Goal: Information Seeking & Learning: Learn about a topic

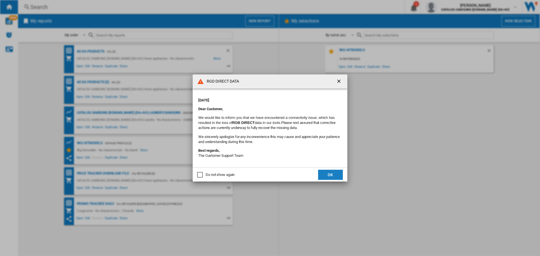
click at [332, 175] on button "OK" at bounding box center [330, 175] width 25 height 10
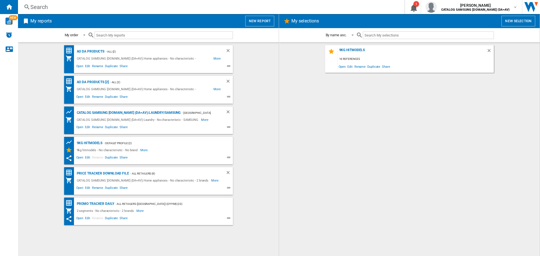
click at [123, 35] on input "text" at bounding box center [163, 35] width 138 height 8
click at [71, 1] on div "Search Search 0 1 [PERSON_NAME] CATALOG SAMSUNG [DOMAIN_NAME] (DA+AV) CATALOG S…" at bounding box center [279, 7] width 522 height 14
click at [71, 7] on div "Search" at bounding box center [209, 7] width 359 height 8
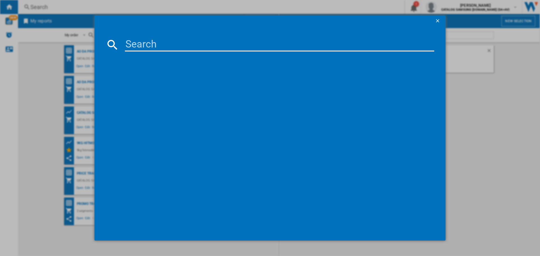
click at [137, 45] on input at bounding box center [279, 44] width 309 height 13
paste input "DV80CGC0B0AEEU"
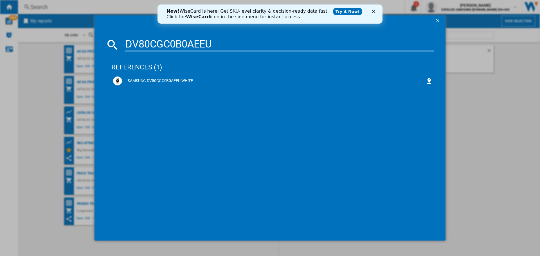
type input "DV80CGC0B0AEEU"
click at [373, 12] on icon "Close" at bounding box center [373, 11] width 3 height 3
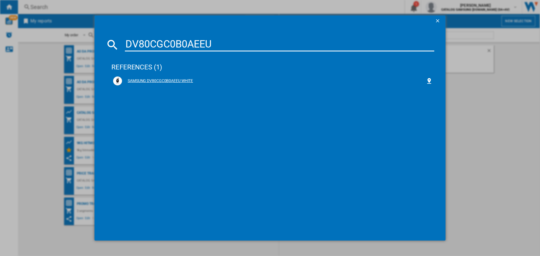
drag, startPoint x: 164, startPoint y: 81, endPoint x: 176, endPoint y: 78, distance: 12.6
click at [164, 80] on div "SAMSUNG DV80CGC0B0AEEU WHITE" at bounding box center [274, 81] width 304 height 6
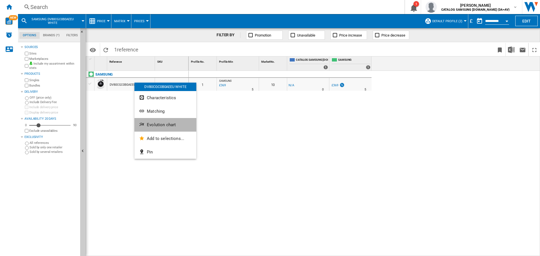
click at [162, 124] on span "Evolution chart" at bounding box center [161, 124] width 29 height 5
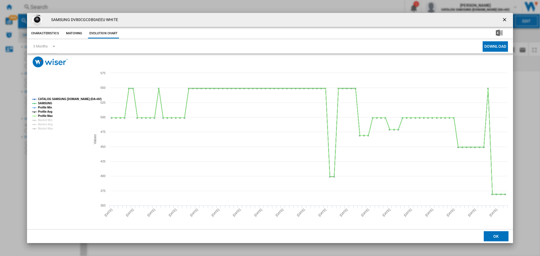
click at [507, 17] on ng-md-icon "getI18NText('BUTTONS.CLOSE_DIALOG')" at bounding box center [505, 20] width 7 height 7
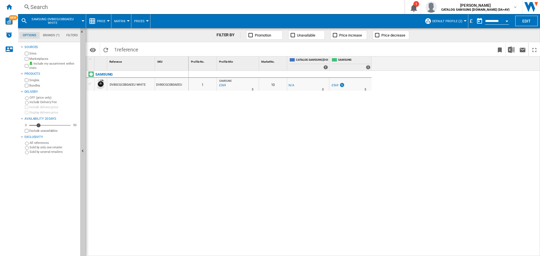
click at [447, 20] on span "Default profile (2)" at bounding box center [447, 21] width 30 height 4
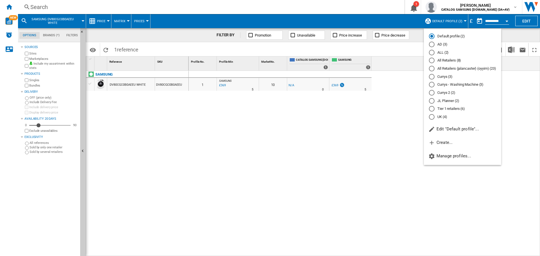
click at [438, 60] on md-radio-button "All Retailers (8)" at bounding box center [462, 60] width 67 height 5
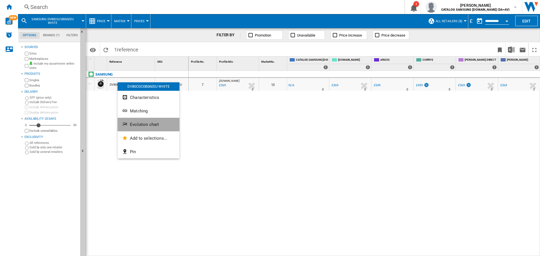
click at [146, 124] on span "Evolution chart" at bounding box center [144, 124] width 29 height 5
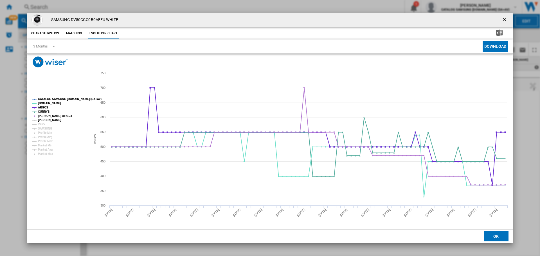
click at [50, 121] on tspan "[PERSON_NAME]" at bounding box center [49, 120] width 23 height 3
